Goal: Task Accomplishment & Management: Manage account settings

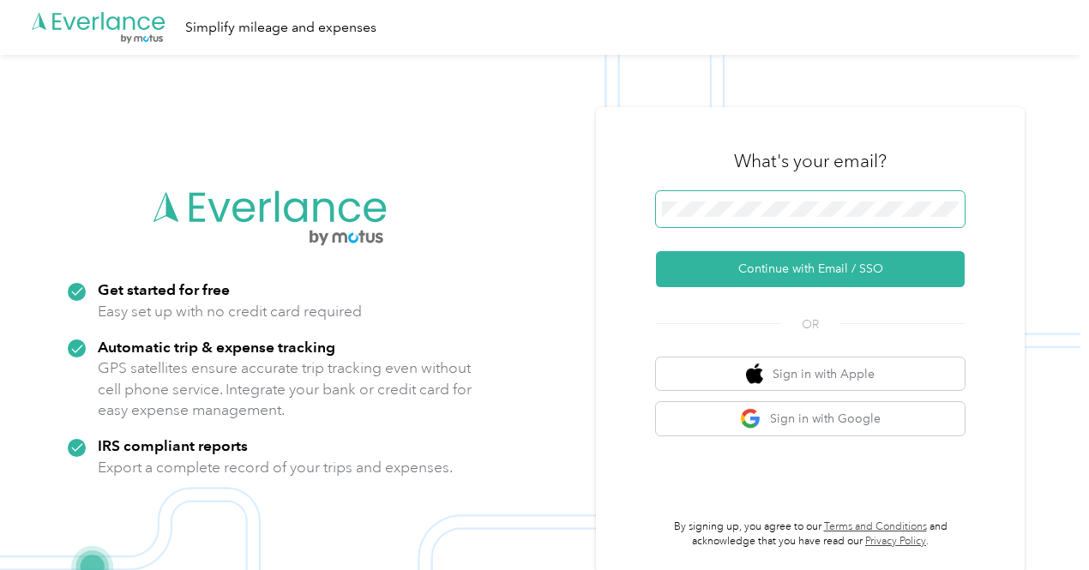
click at [727, 198] on span at bounding box center [810, 209] width 309 height 36
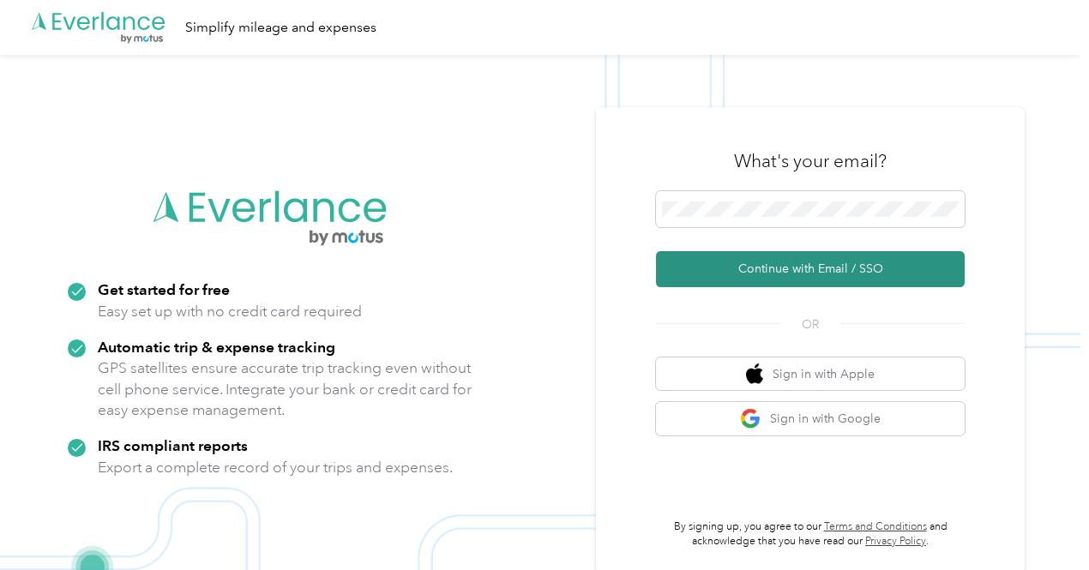
click at [801, 264] on button "Continue with Email / SSO" at bounding box center [810, 269] width 309 height 36
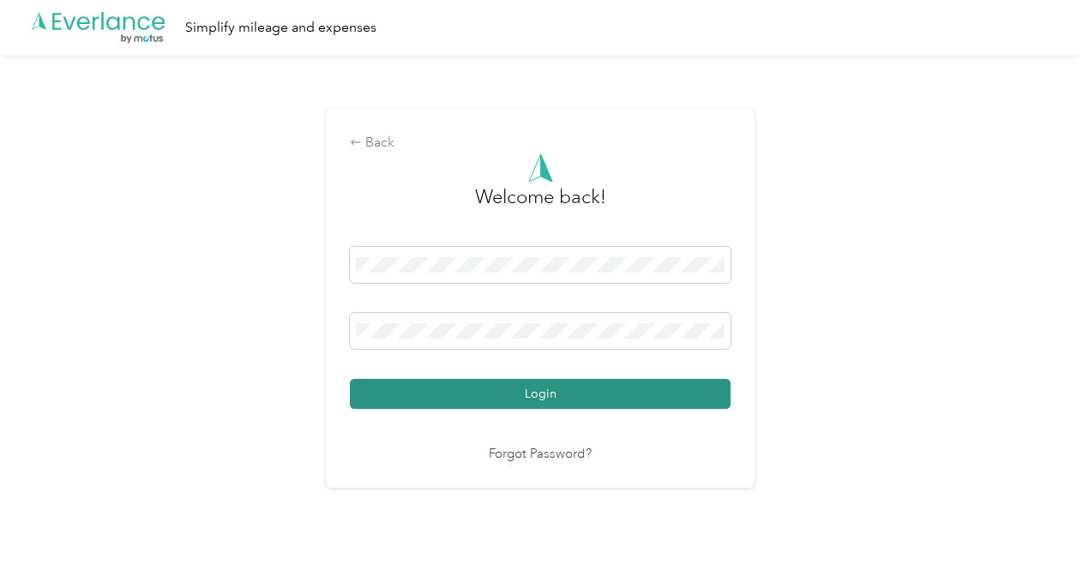
click at [595, 398] on button "Login" at bounding box center [540, 394] width 381 height 30
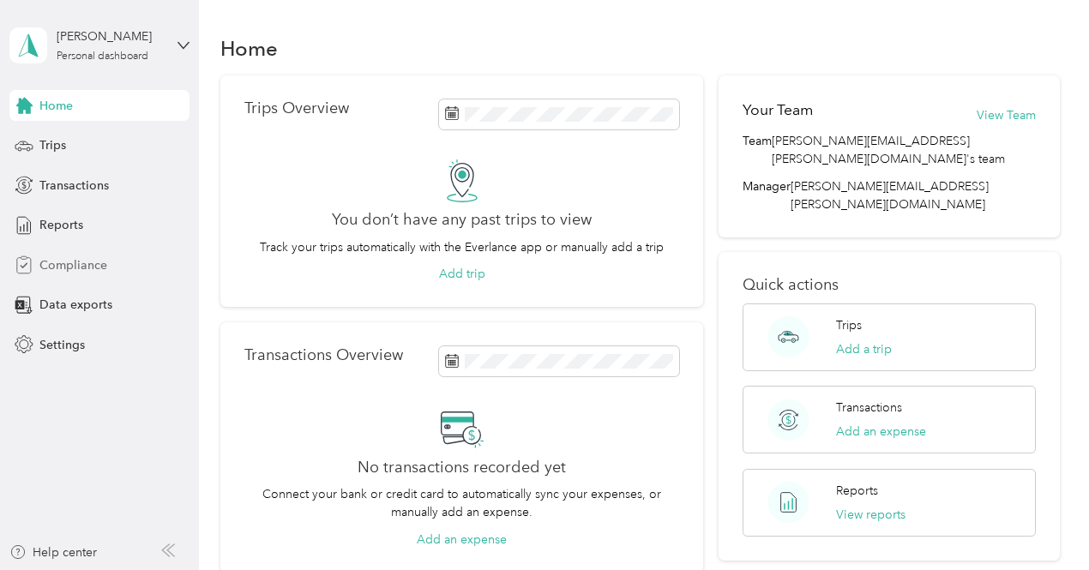
click at [79, 264] on span "Compliance" at bounding box center [73, 265] width 68 height 18
